Goal: Entertainment & Leisure: Consume media (video, audio)

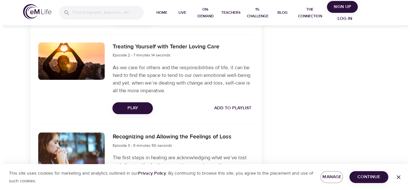
scroll to position [381, 0]
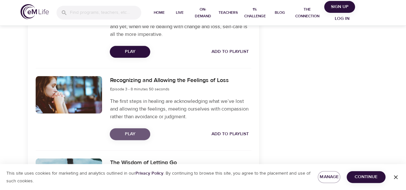
click at [123, 131] on span "Play" at bounding box center [130, 134] width 30 height 8
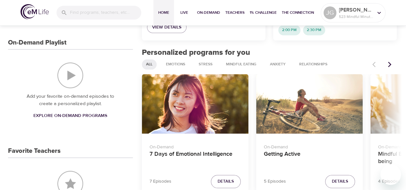
scroll to position [240, 0]
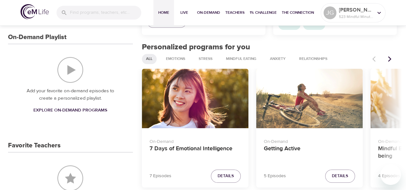
click at [394, 59] on button "Next items" at bounding box center [390, 59] width 14 height 14
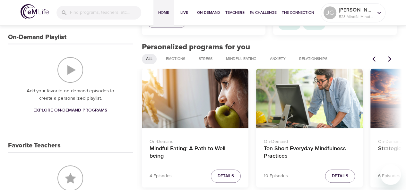
click at [394, 59] on button "Next items" at bounding box center [390, 59] width 14 height 14
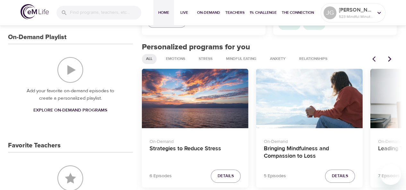
click at [394, 59] on button "Next items" at bounding box center [390, 59] width 14 height 14
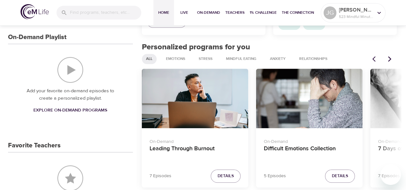
click at [377, 60] on icon "Previous items" at bounding box center [375, 59] width 6 height 6
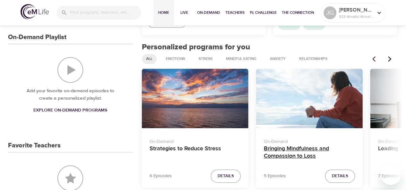
click at [308, 146] on h4 "Bringing Mindfulness and Compassion to Loss" at bounding box center [309, 152] width 91 height 15
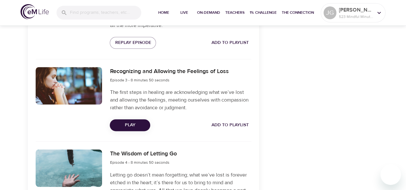
scroll to position [391, 0]
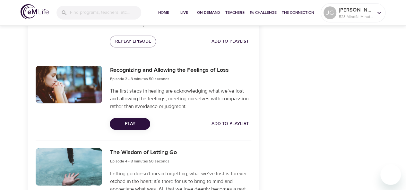
click at [128, 124] on span "Play" at bounding box center [130, 124] width 30 height 8
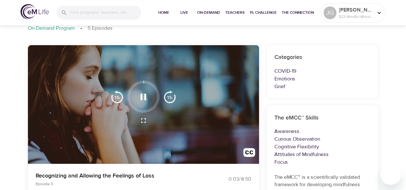
scroll to position [37, 0]
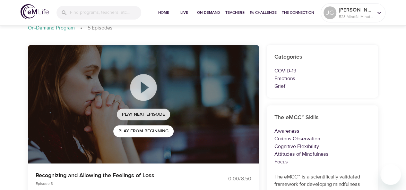
click at [134, 116] on span "Play Next Episode" at bounding box center [143, 115] width 43 height 8
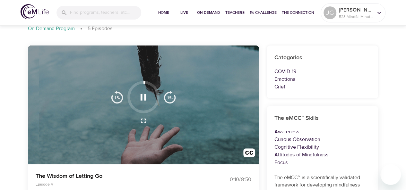
scroll to position [36, 0]
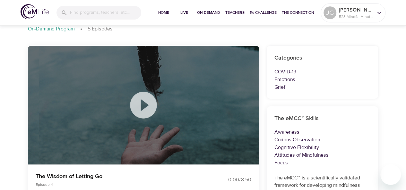
click at [37, 38] on div "Bringing Mindfulness and Compassion to Loss On-Demand Program 5 Episodes" at bounding box center [203, 24] width 358 height 35
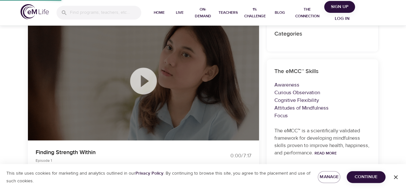
scroll to position [24, 0]
